Goal: Information Seeking & Learning: Check status

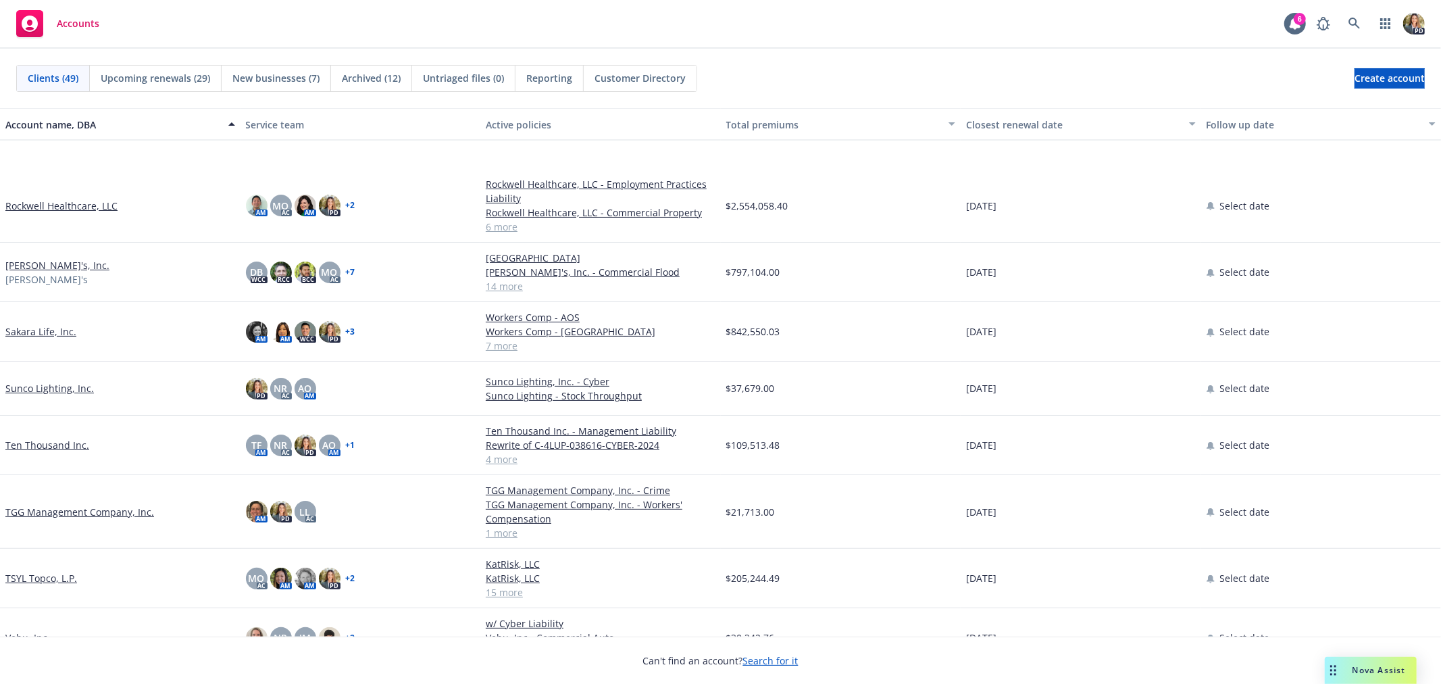
scroll to position [2027, 0]
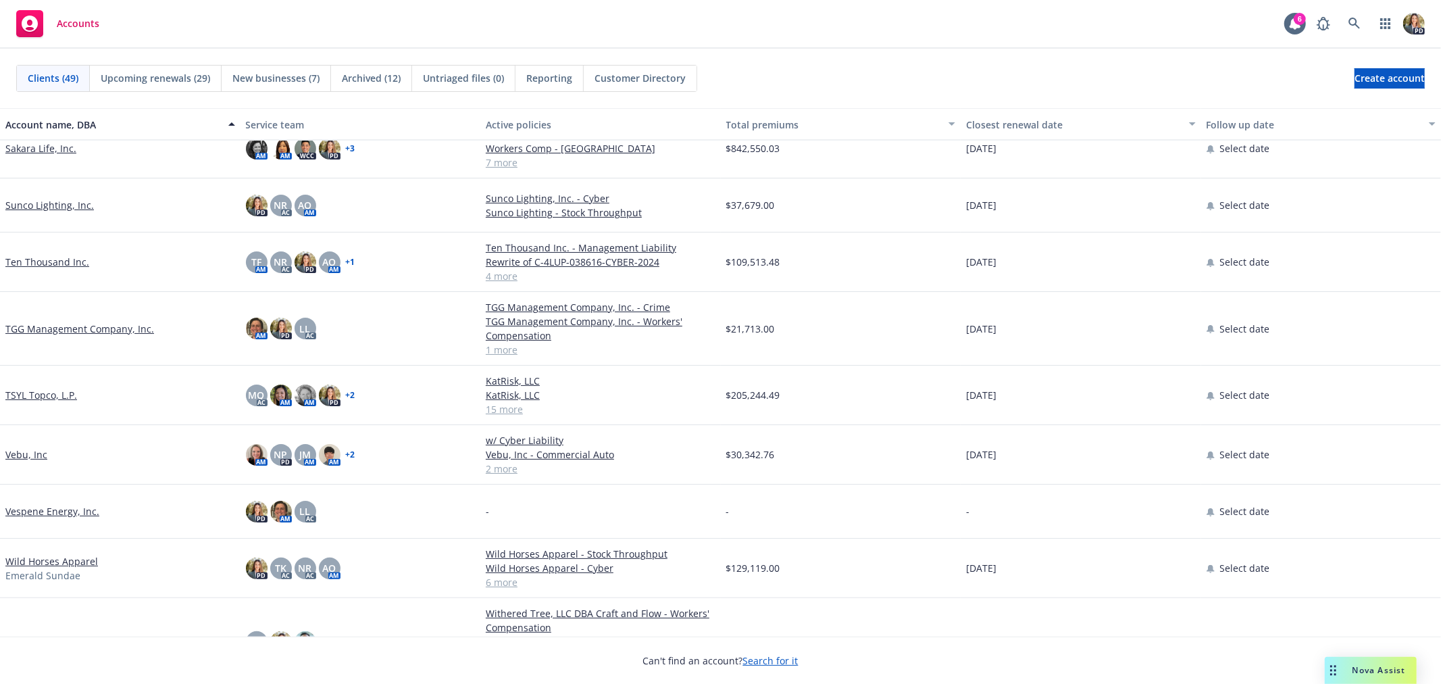
click at [57, 259] on link "Ten Thousand Inc." at bounding box center [47, 262] width 84 height 14
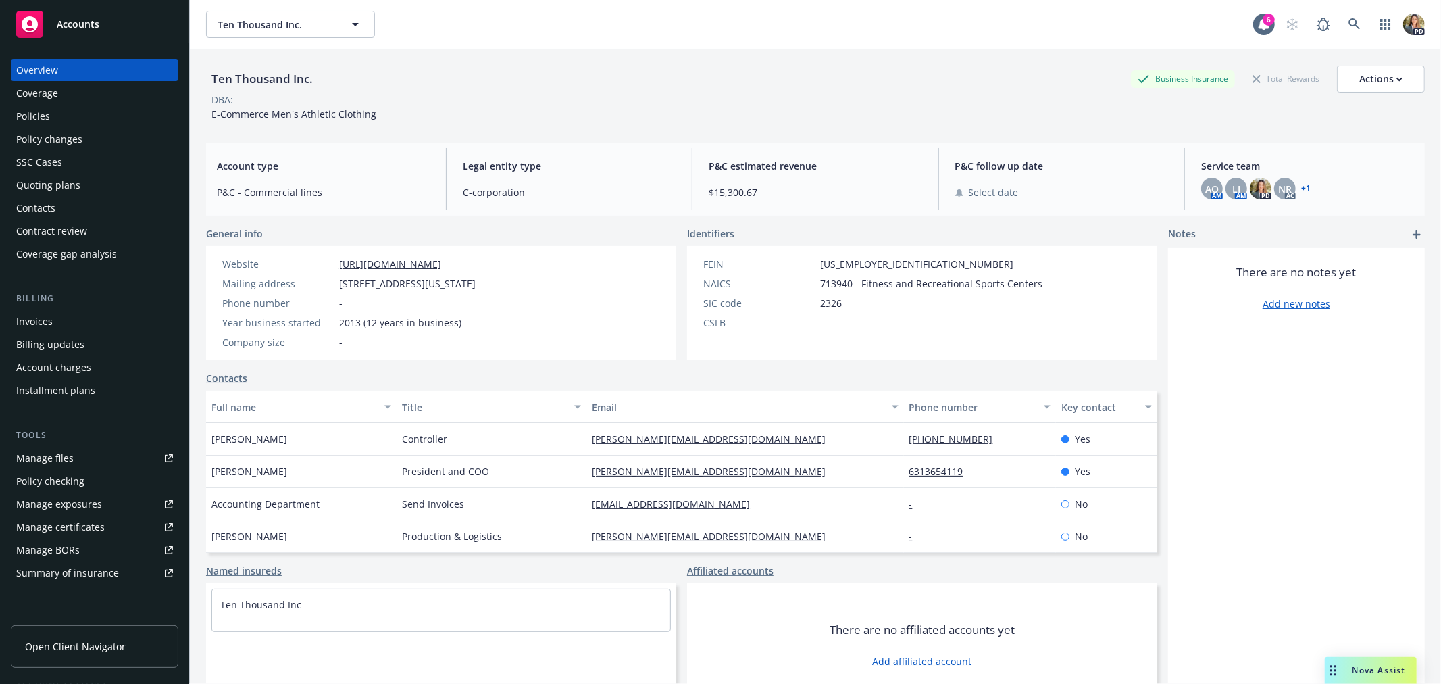
click at [63, 120] on div "Policies" at bounding box center [94, 116] width 157 height 22
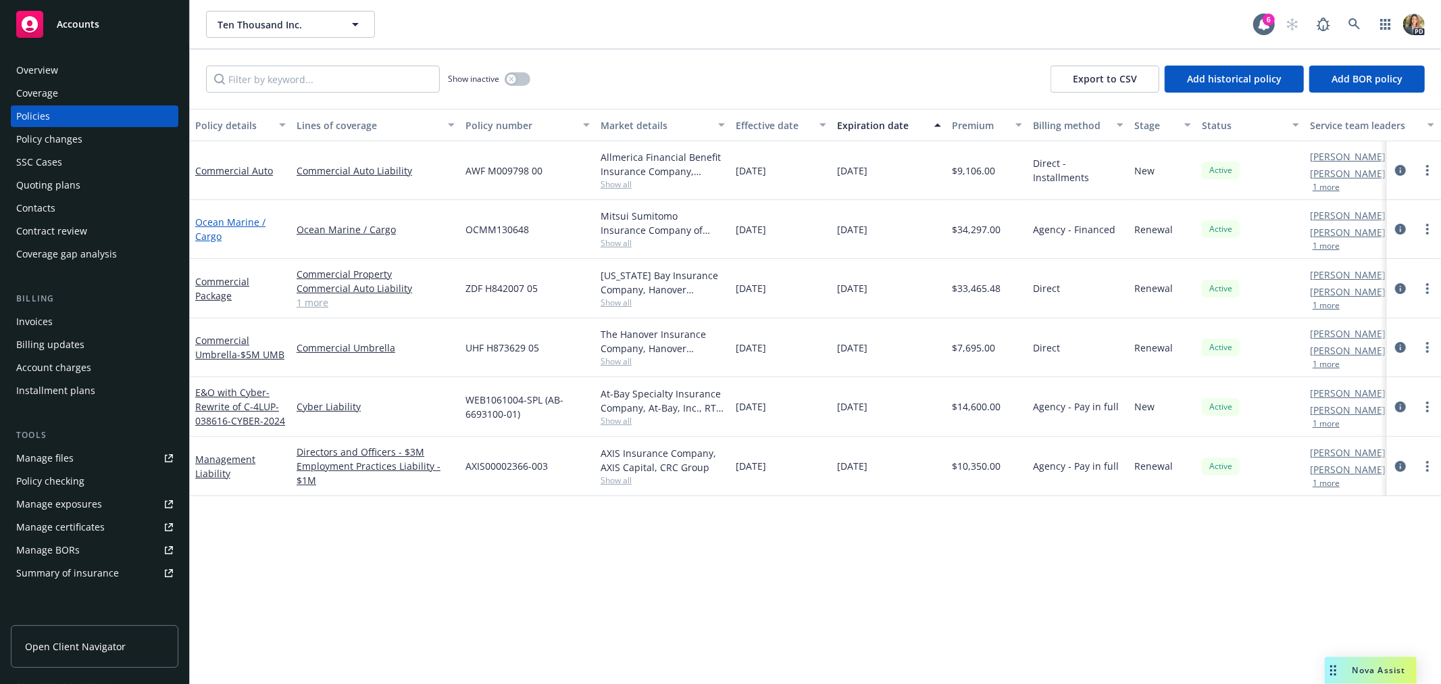
click at [217, 223] on link "Ocean Marine / Cargo" at bounding box center [230, 229] width 70 height 27
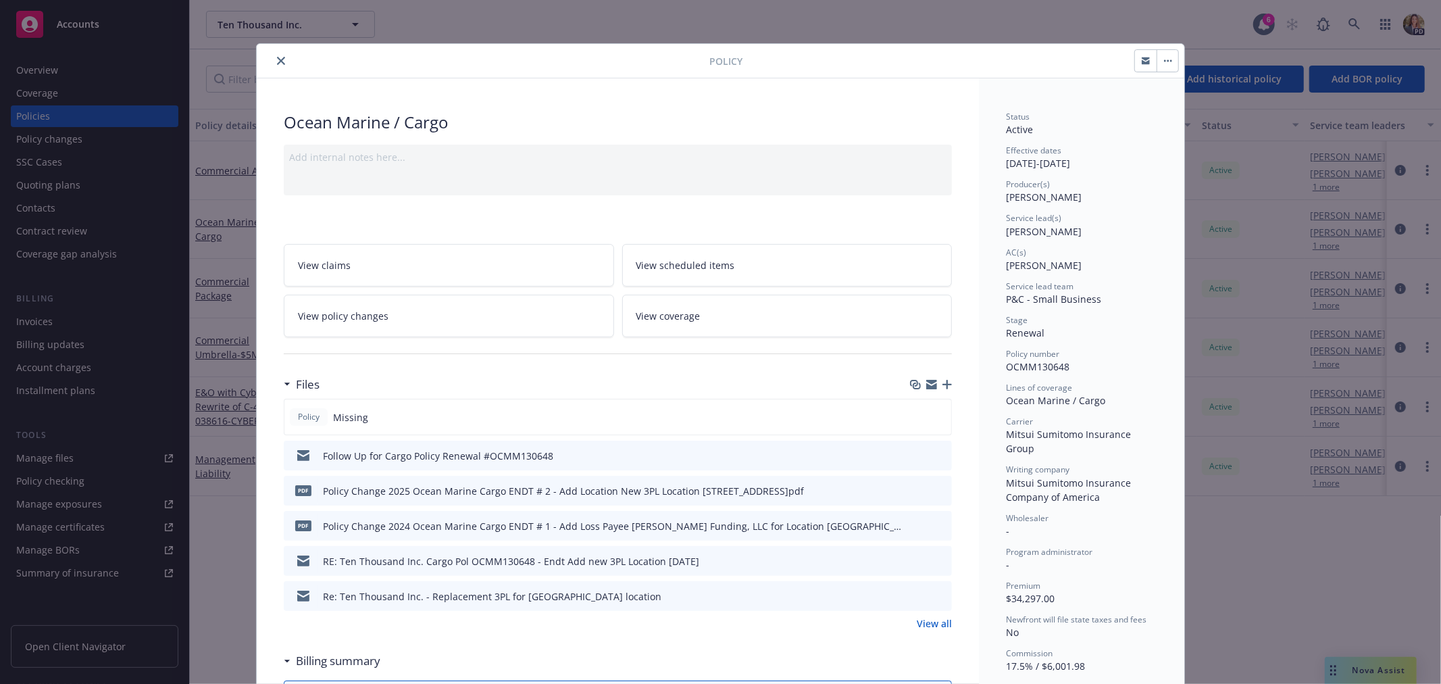
click at [488, 451] on div "Follow Up for Cargo Policy Renewal #OCMM130648" at bounding box center [438, 456] width 230 height 14
click at [934, 451] on icon "preview file" at bounding box center [939, 454] width 12 height 9
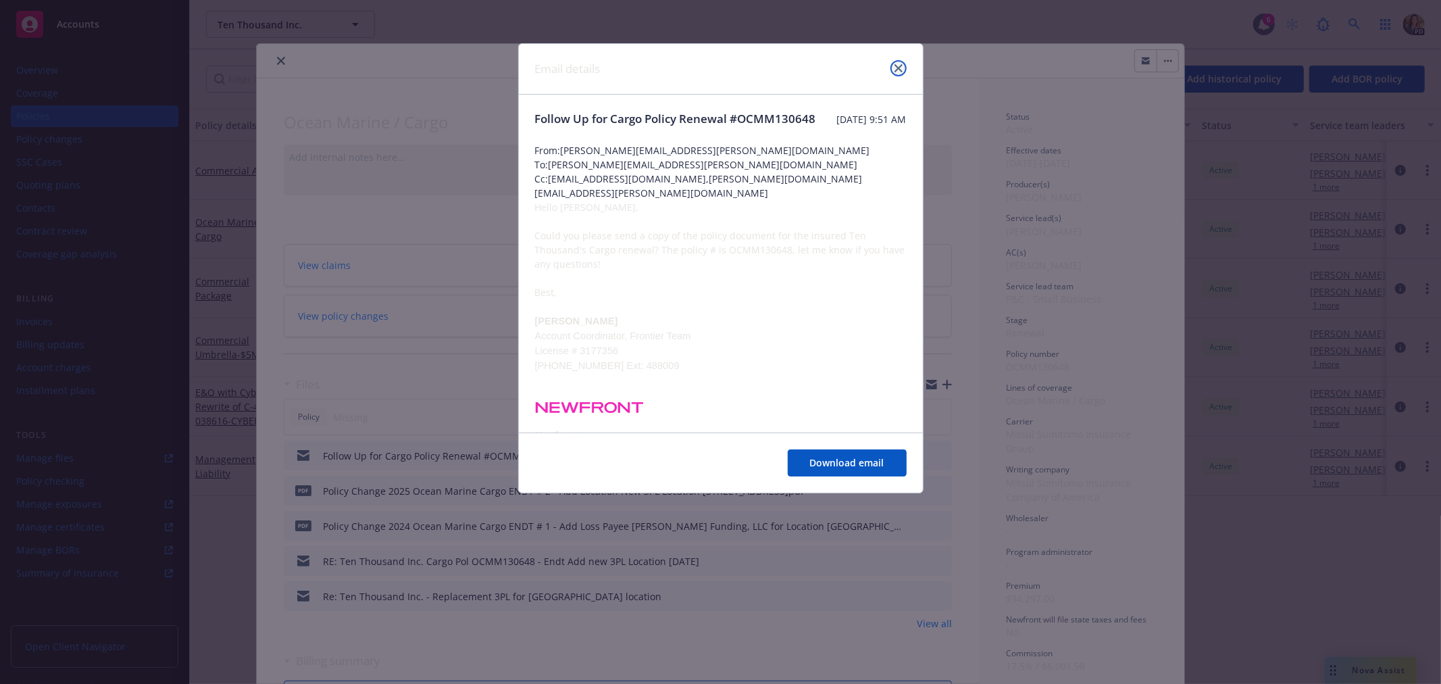
click at [894, 69] on icon "close" at bounding box center [898, 68] width 8 height 8
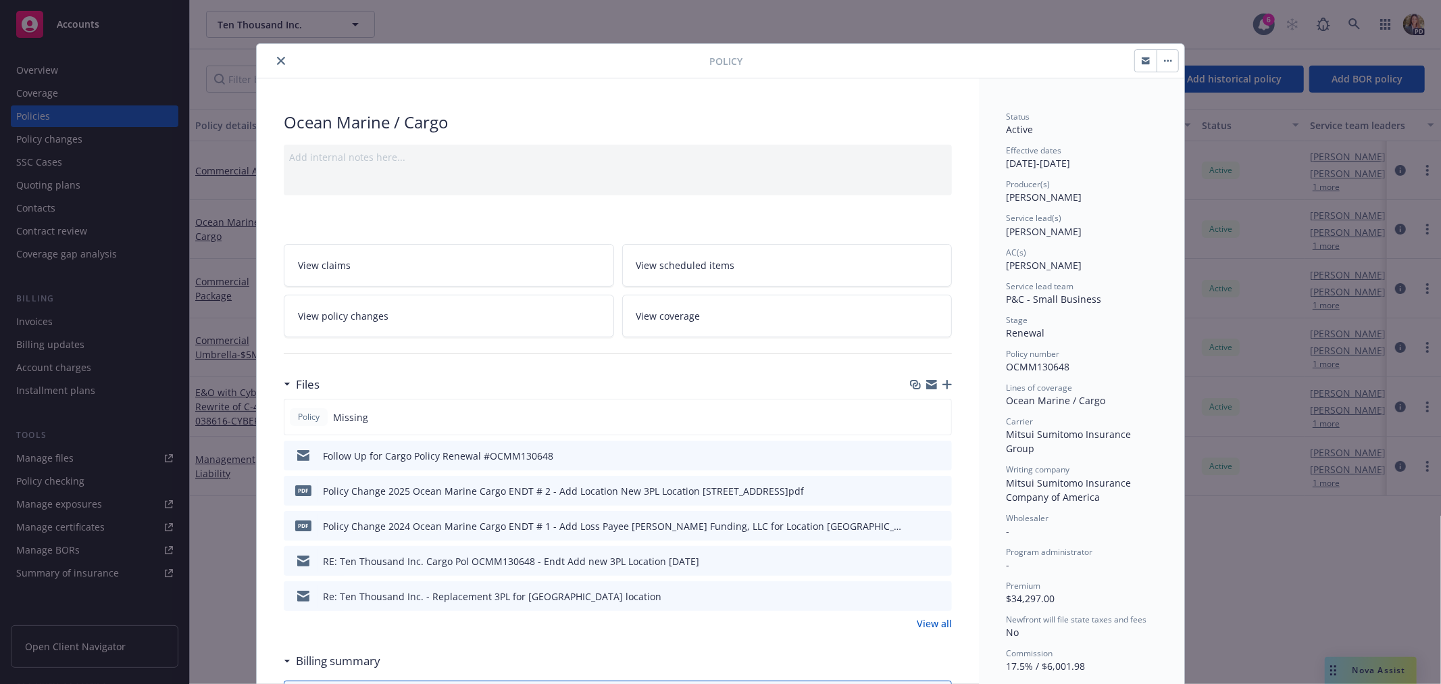
click at [277, 61] on icon "close" at bounding box center [281, 61] width 8 height 8
